Goal: Information Seeking & Learning: Learn about a topic

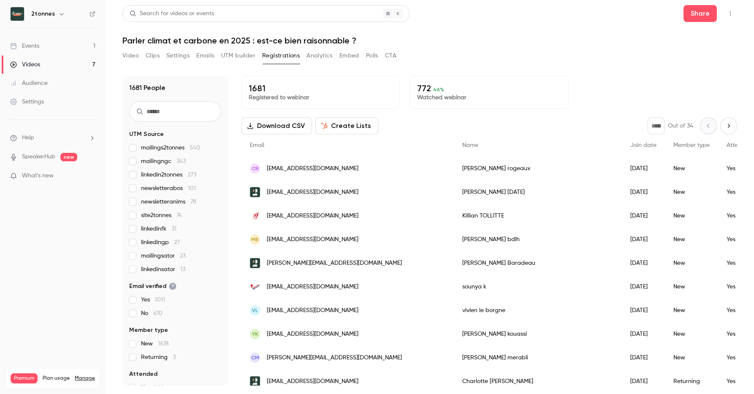
click at [729, 14] on icon "Top Bar Actions" at bounding box center [730, 14] width 7 height 6
click at [729, 14] on div at bounding box center [377, 197] width 754 height 394
click at [135, 55] on button "Video" at bounding box center [130, 56] width 16 height 14
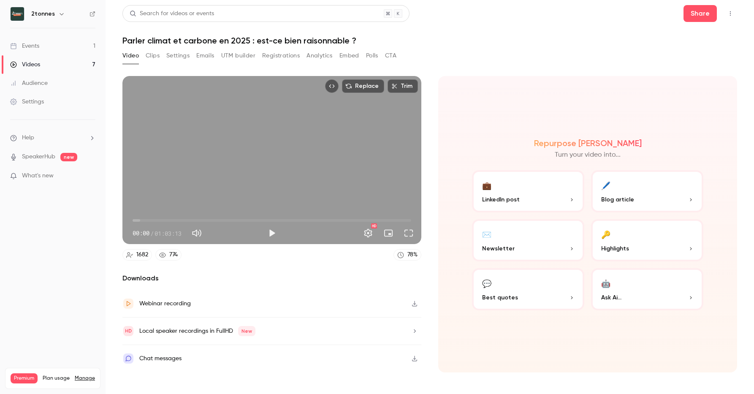
click at [324, 54] on button "Analytics" at bounding box center [319, 56] width 26 height 14
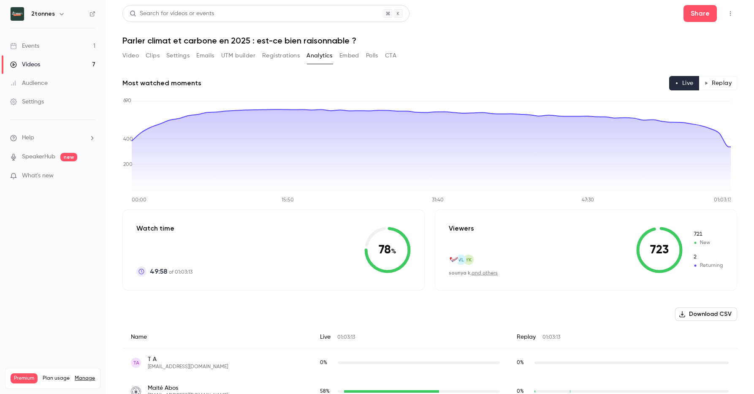
click at [712, 82] on button "Replay" at bounding box center [718, 83] width 38 height 14
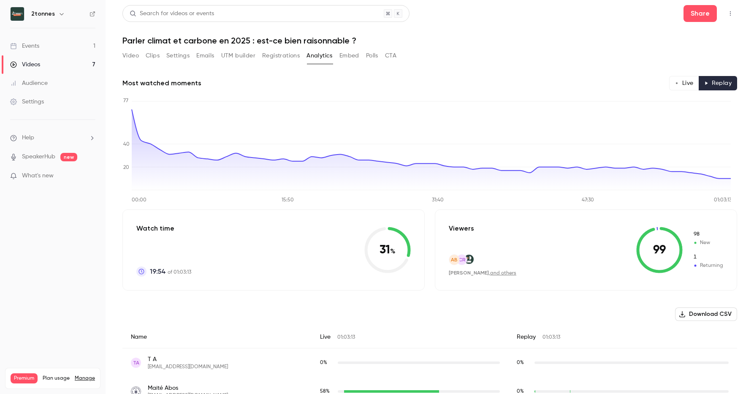
click at [268, 58] on button "Registrations" at bounding box center [281, 56] width 38 height 14
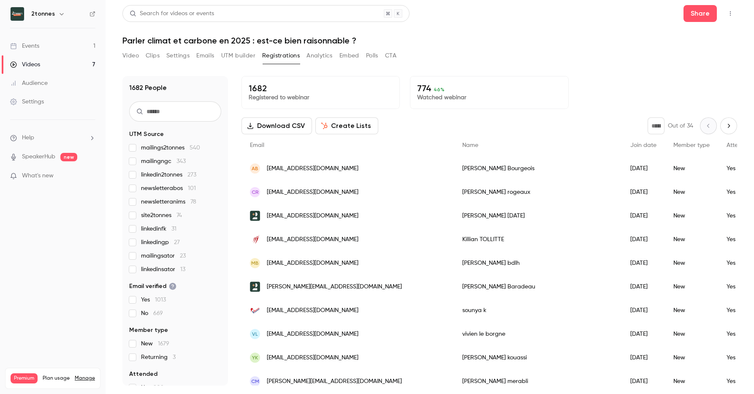
click at [90, 15] on icon at bounding box center [92, 13] width 5 height 5
